Goal: Information Seeking & Learning: Check status

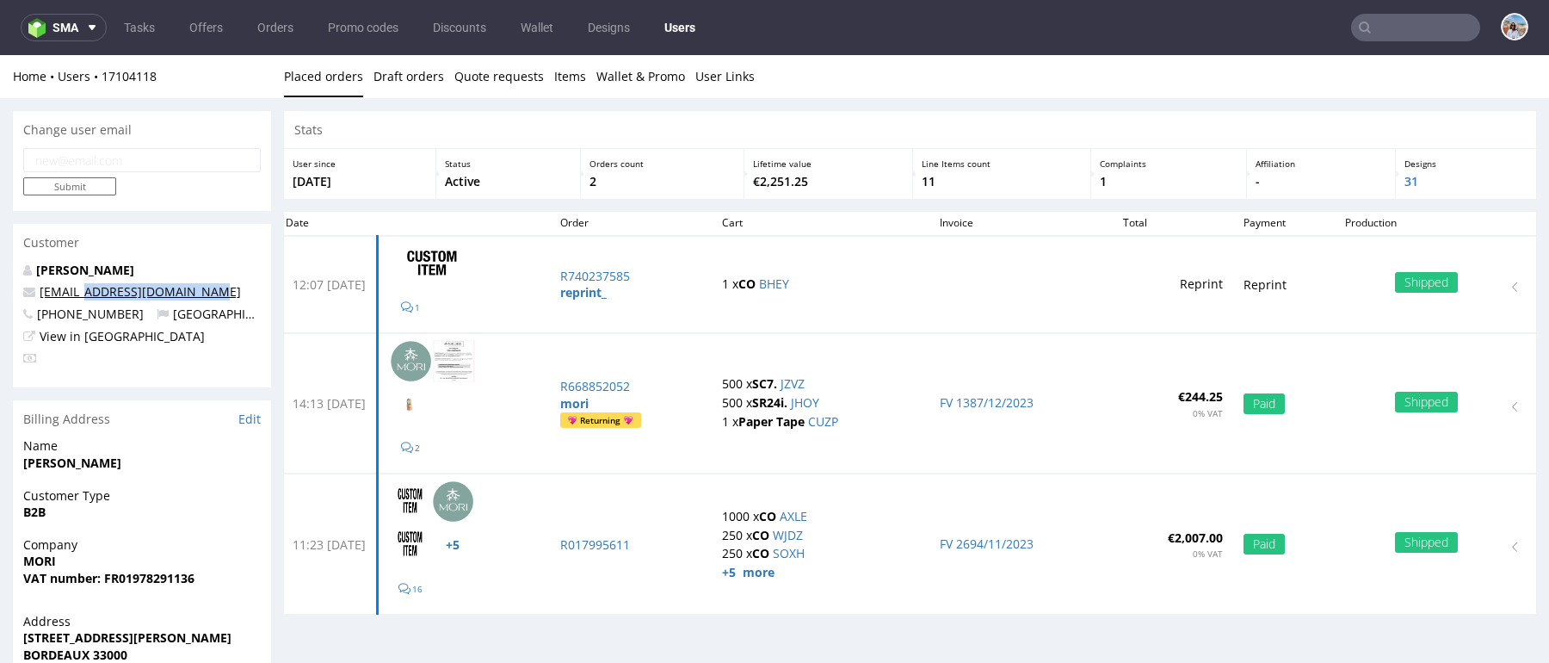
drag, startPoint x: 207, startPoint y: 292, endPoint x: 87, endPoint y: 293, distance: 119.6
click at [87, 293] on p "[EMAIL_ADDRESS][DOMAIN_NAME]" at bounding box center [142, 291] width 238 height 17
copy link "@[DOMAIN_NAME]"
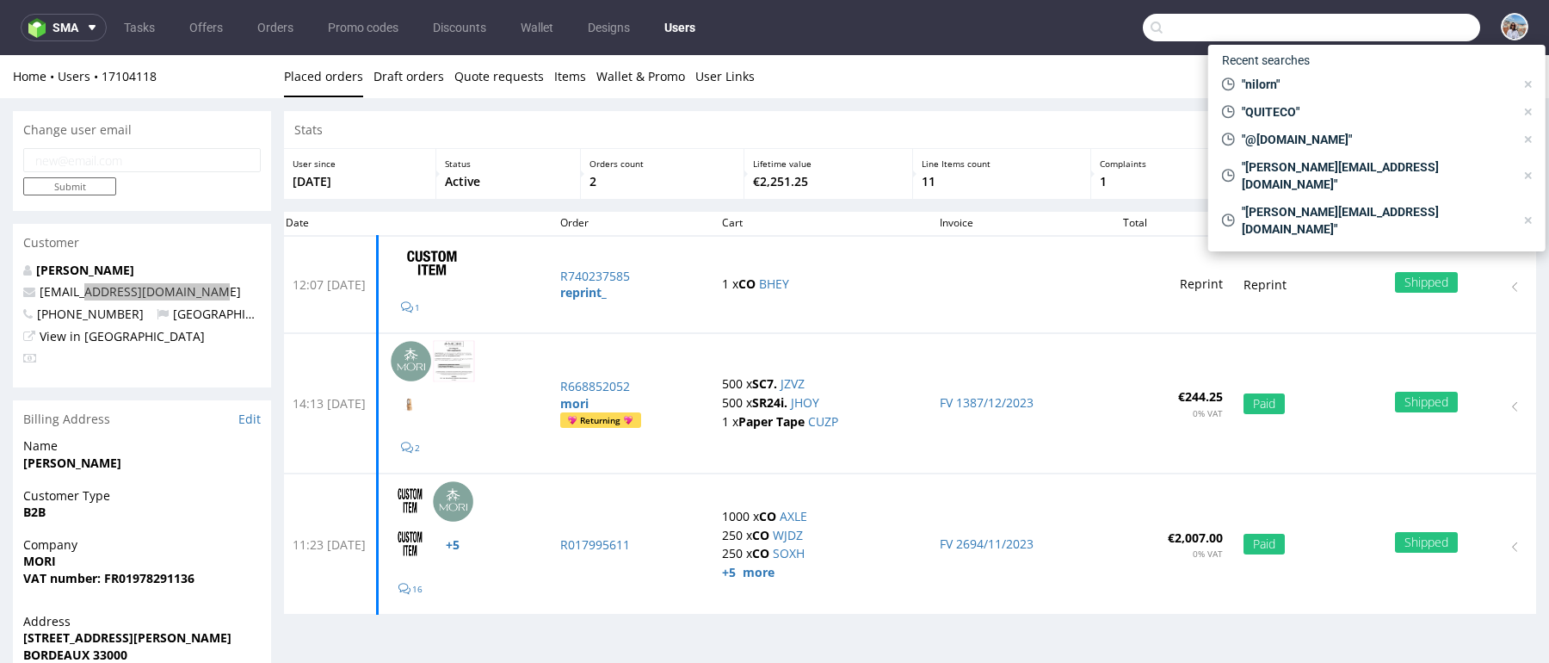
click at [1384, 23] on input "text" at bounding box center [1311, 28] width 337 height 28
paste input "@[DOMAIN_NAME]"
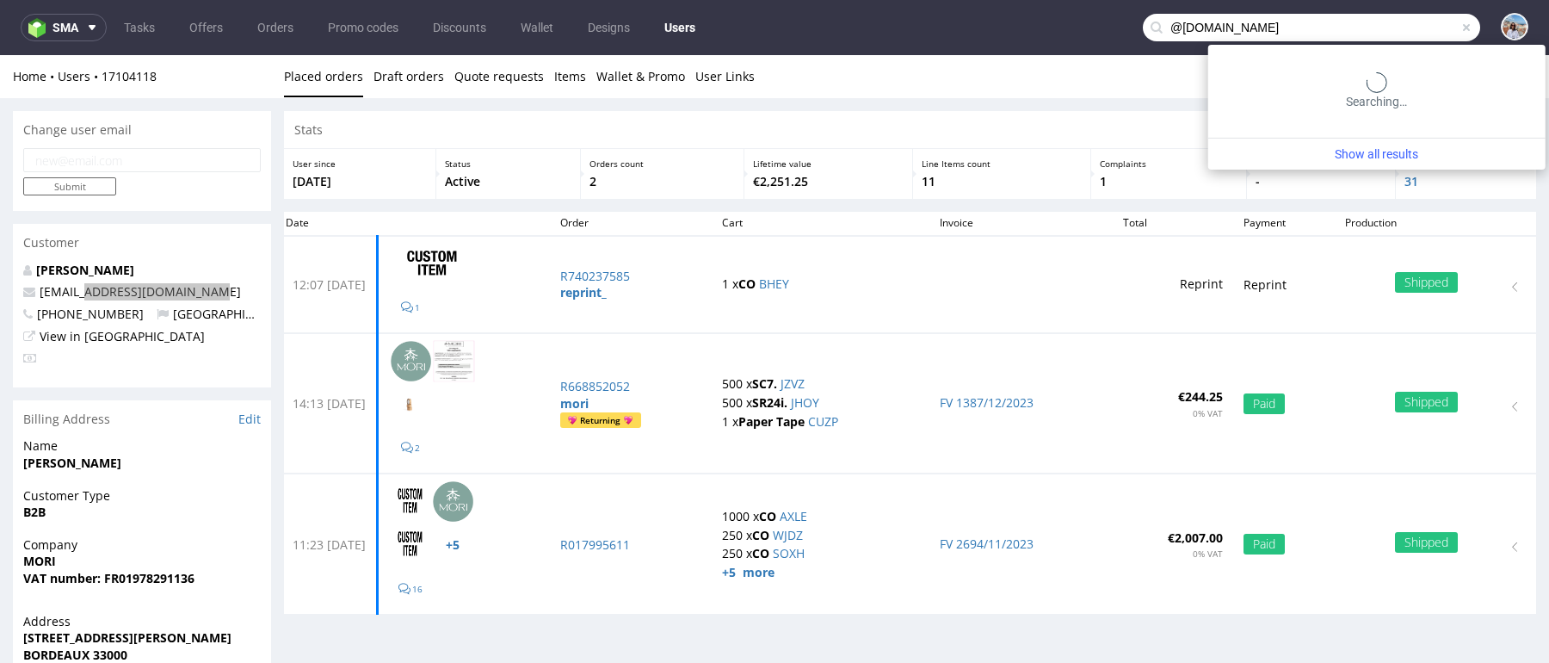
type input "@[DOMAIN_NAME]"
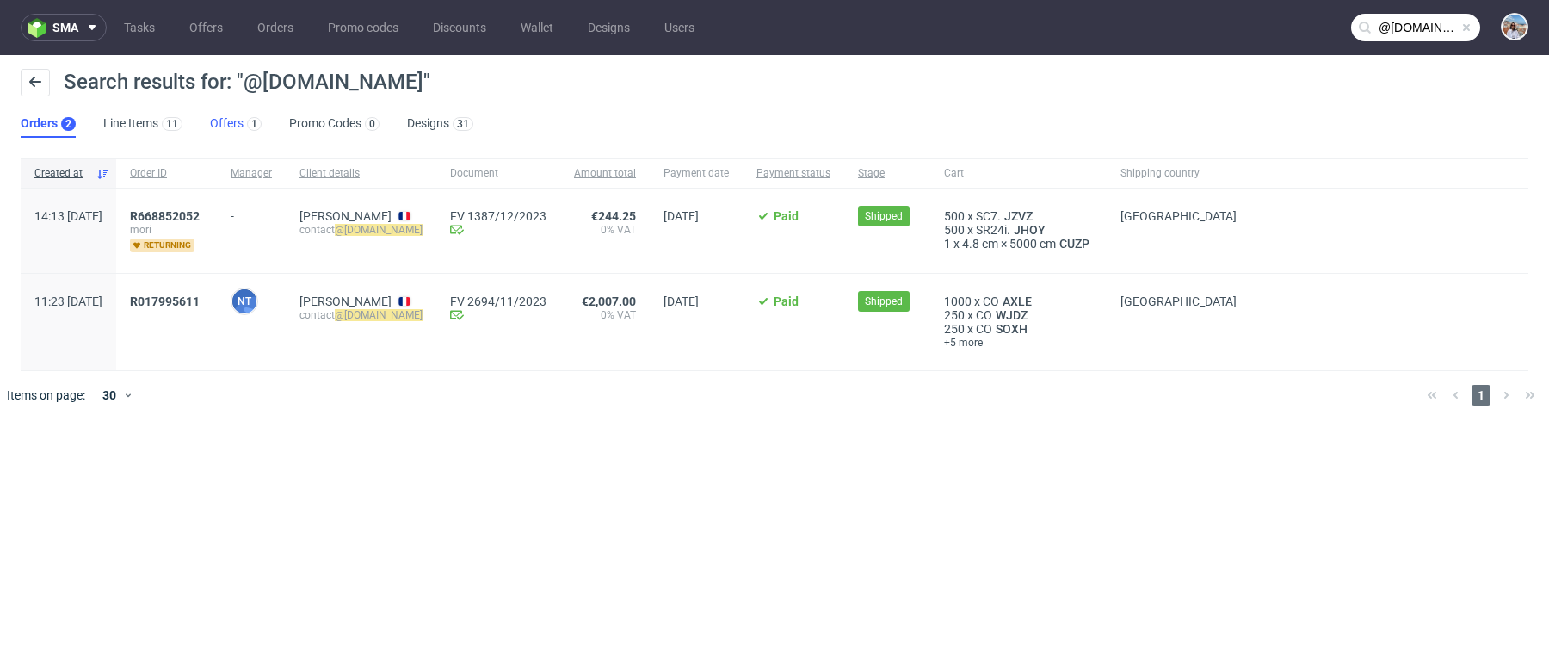
click at [238, 121] on link "Offers 1" at bounding box center [236, 124] width 52 height 28
